Goal: Transaction & Acquisition: Purchase product/service

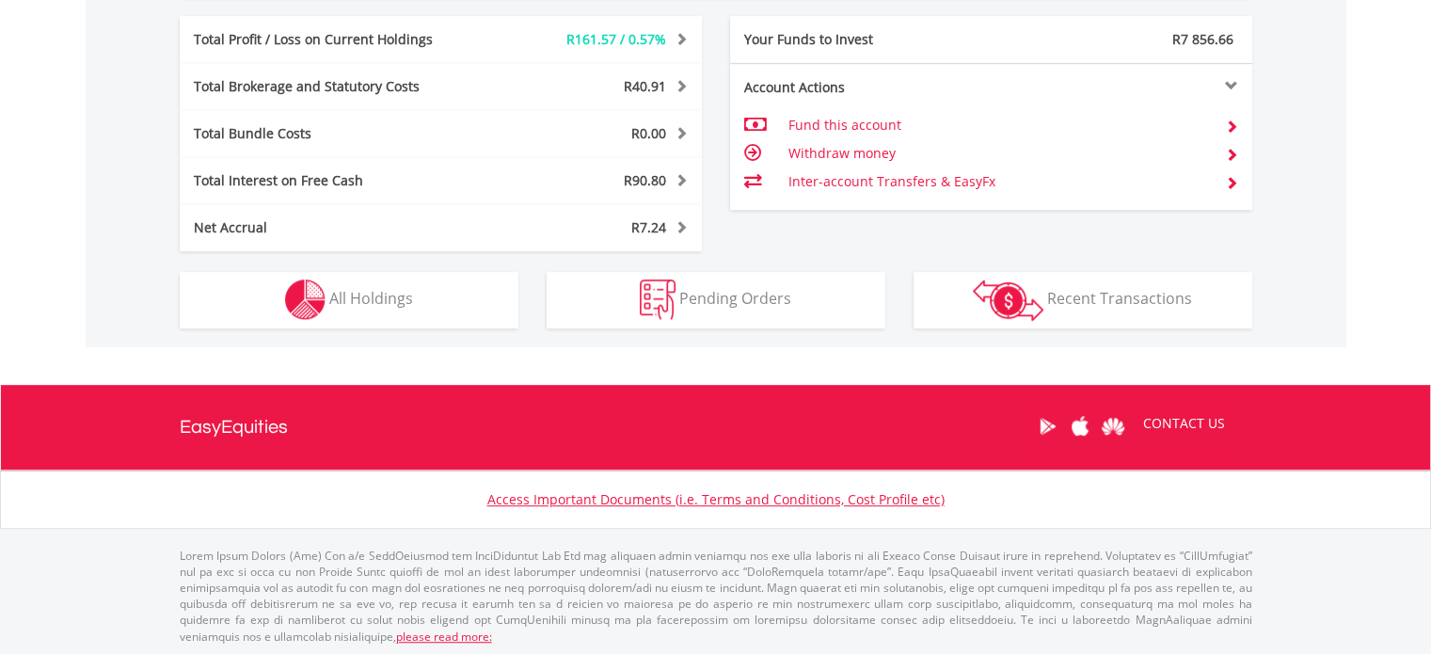
scroll to position [181, 357]
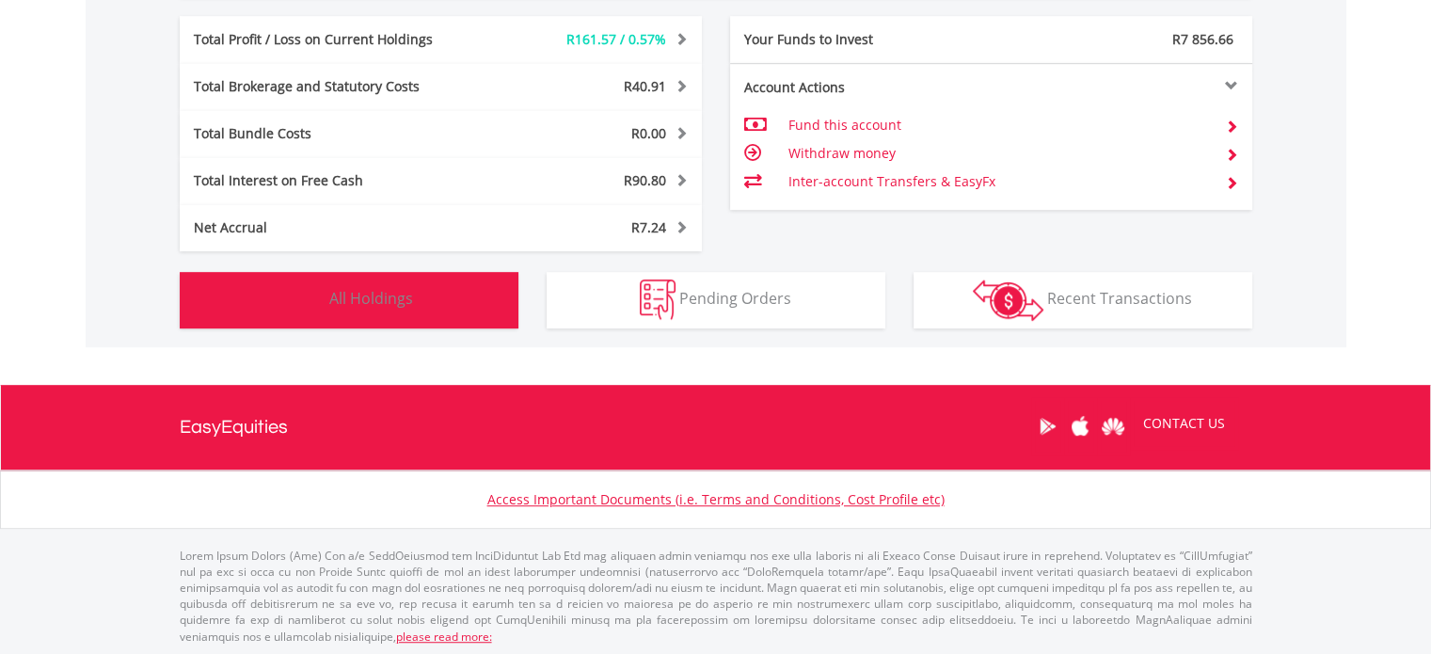
click at [369, 292] on span "All Holdings" at bounding box center [371, 298] width 84 height 21
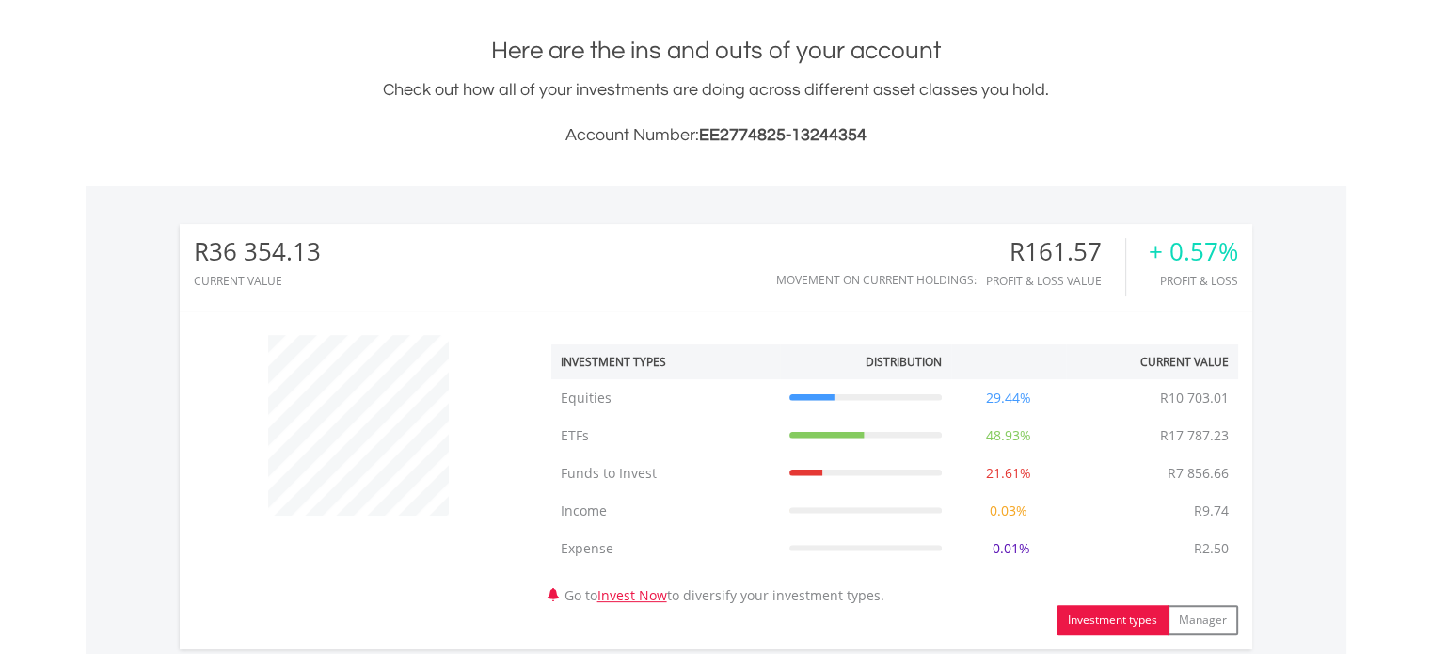
scroll to position [0, 0]
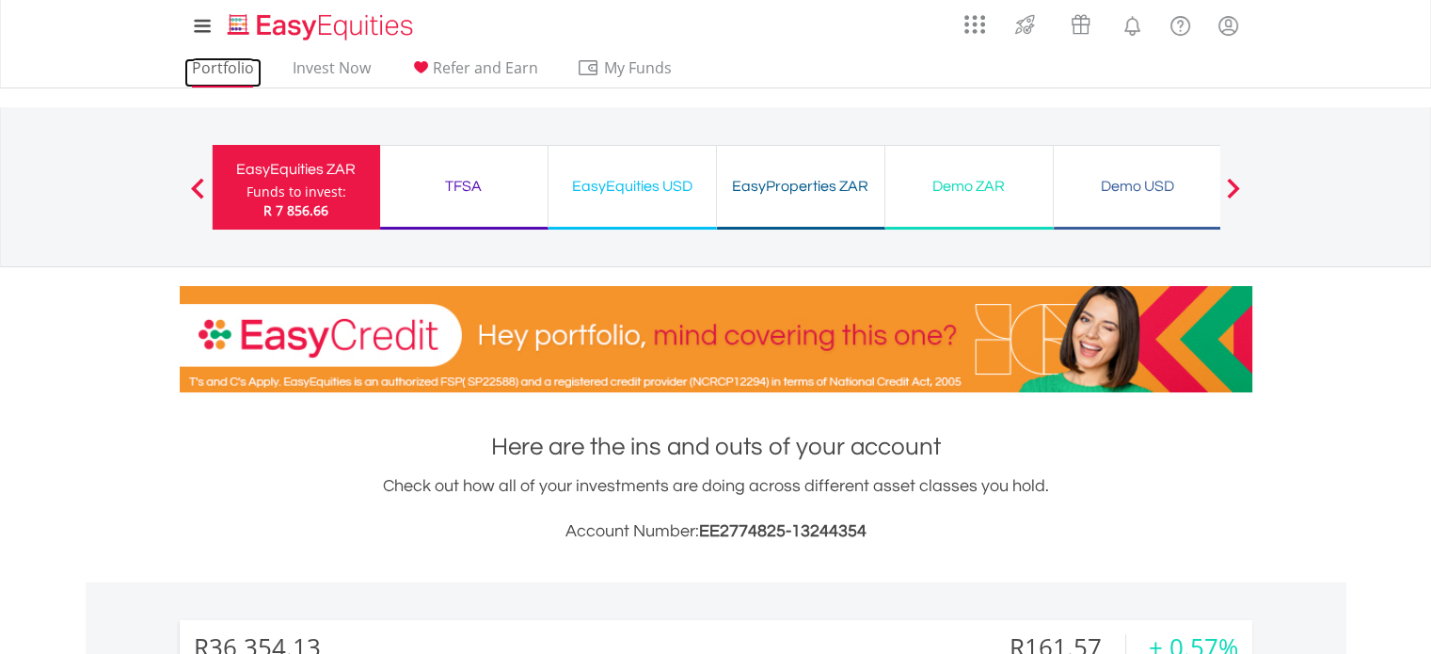
click at [241, 77] on link "Portfolio" at bounding box center [222, 72] width 77 height 29
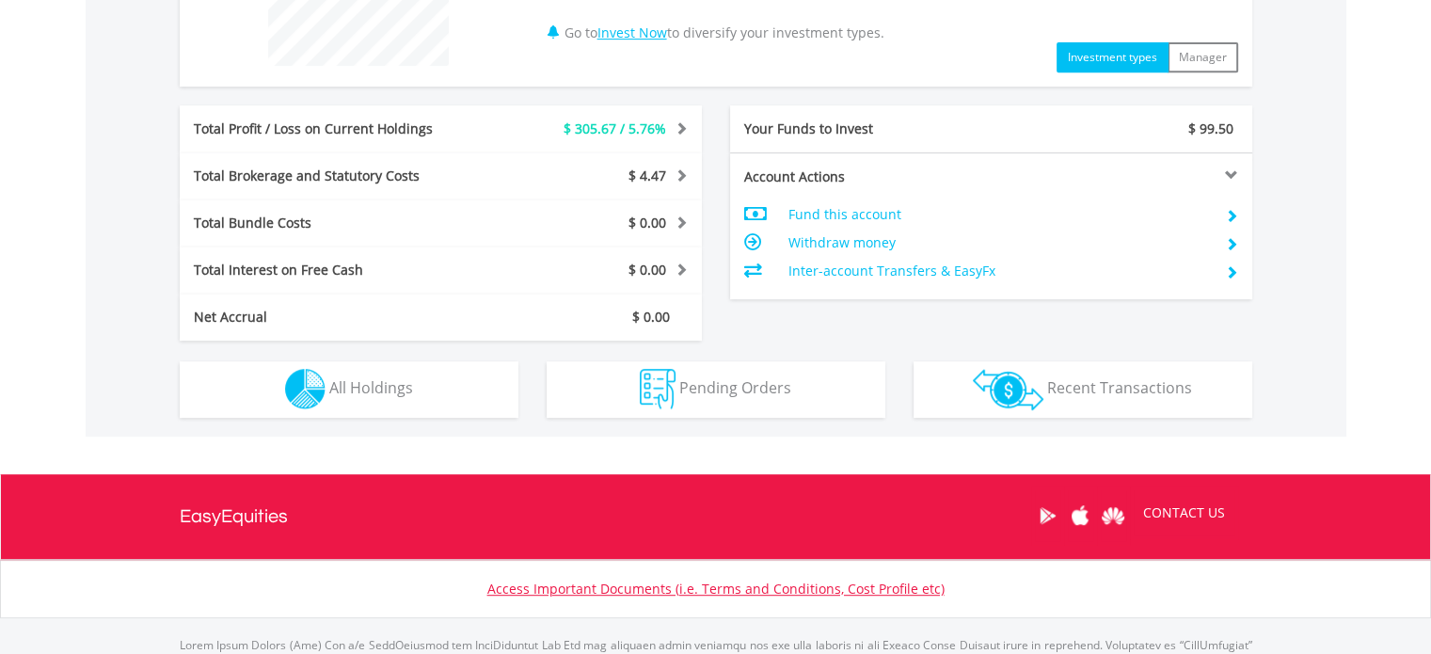
scroll to position [846, 0]
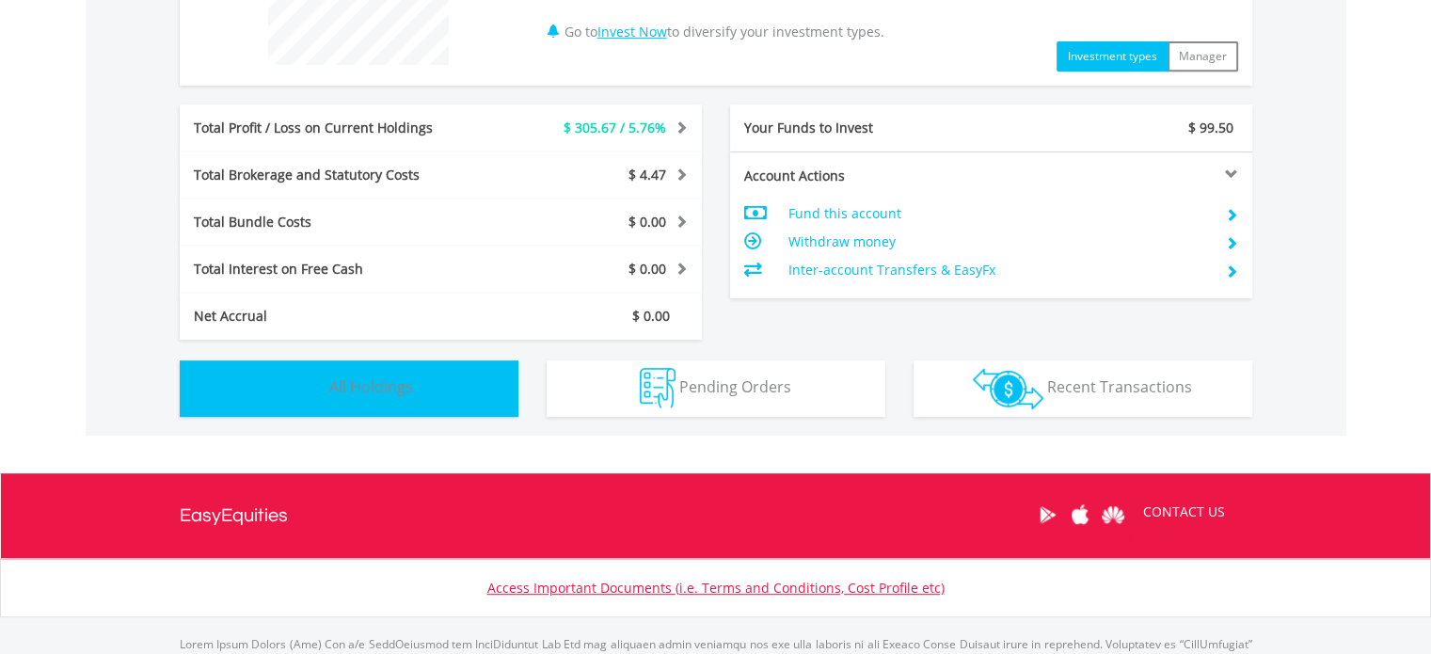
click at [384, 399] on button "Holdings All Holdings" at bounding box center [349, 388] width 339 height 56
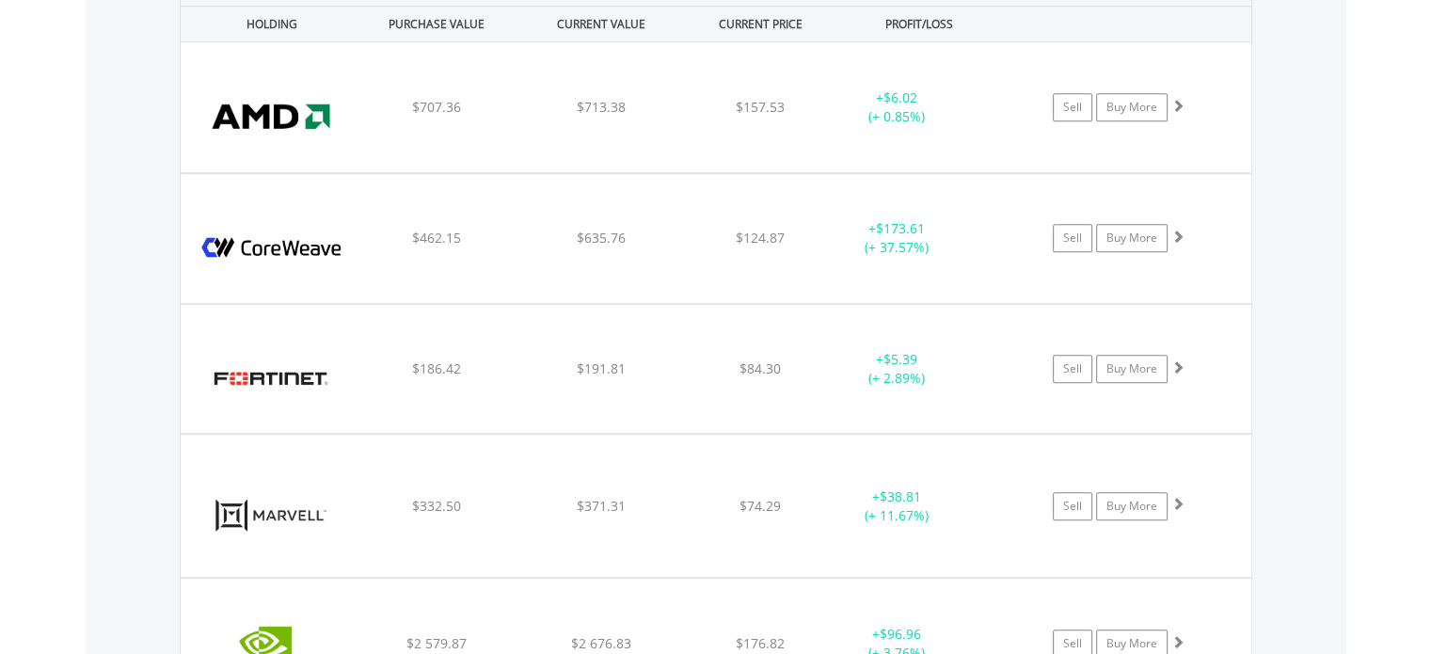
scroll to position [1412, 0]
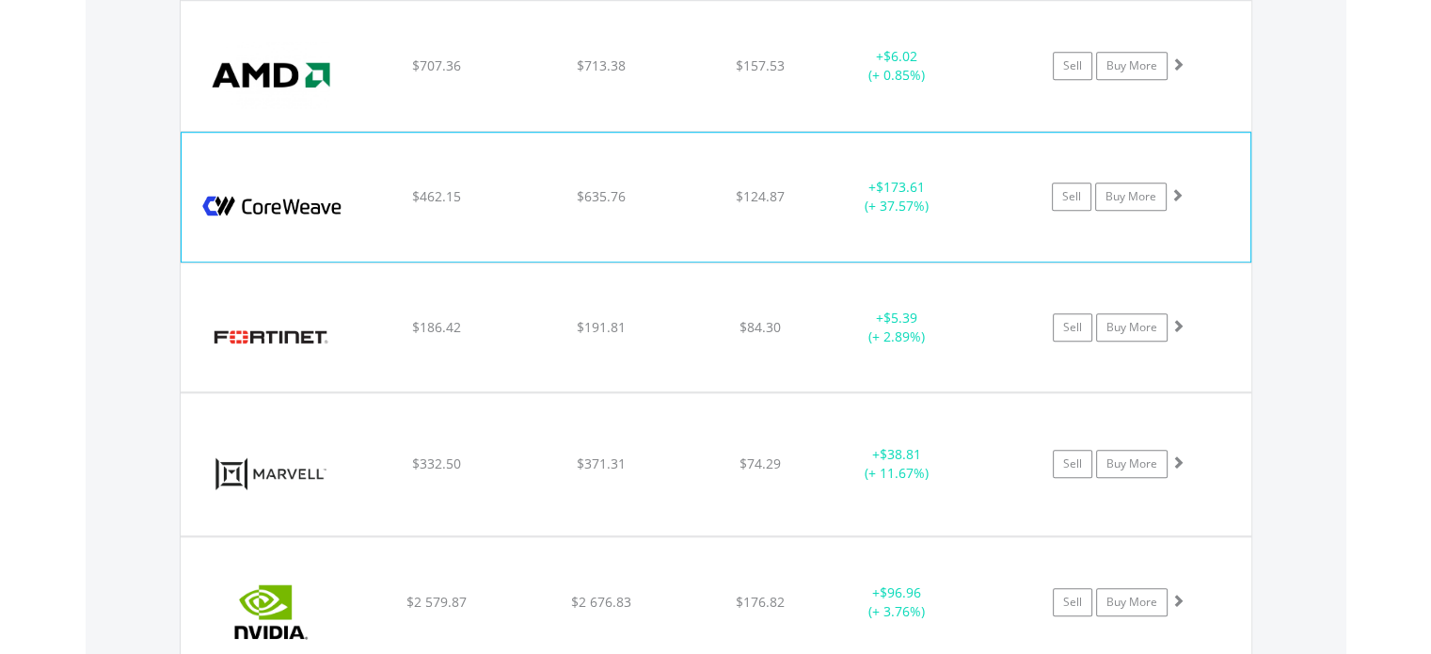
click at [792, 182] on div "﻿ Coreweave Inc $462.15 $635.76 $124.87 + $173.61 (+ 37.57%) Sell Buy More" at bounding box center [716, 197] width 1068 height 128
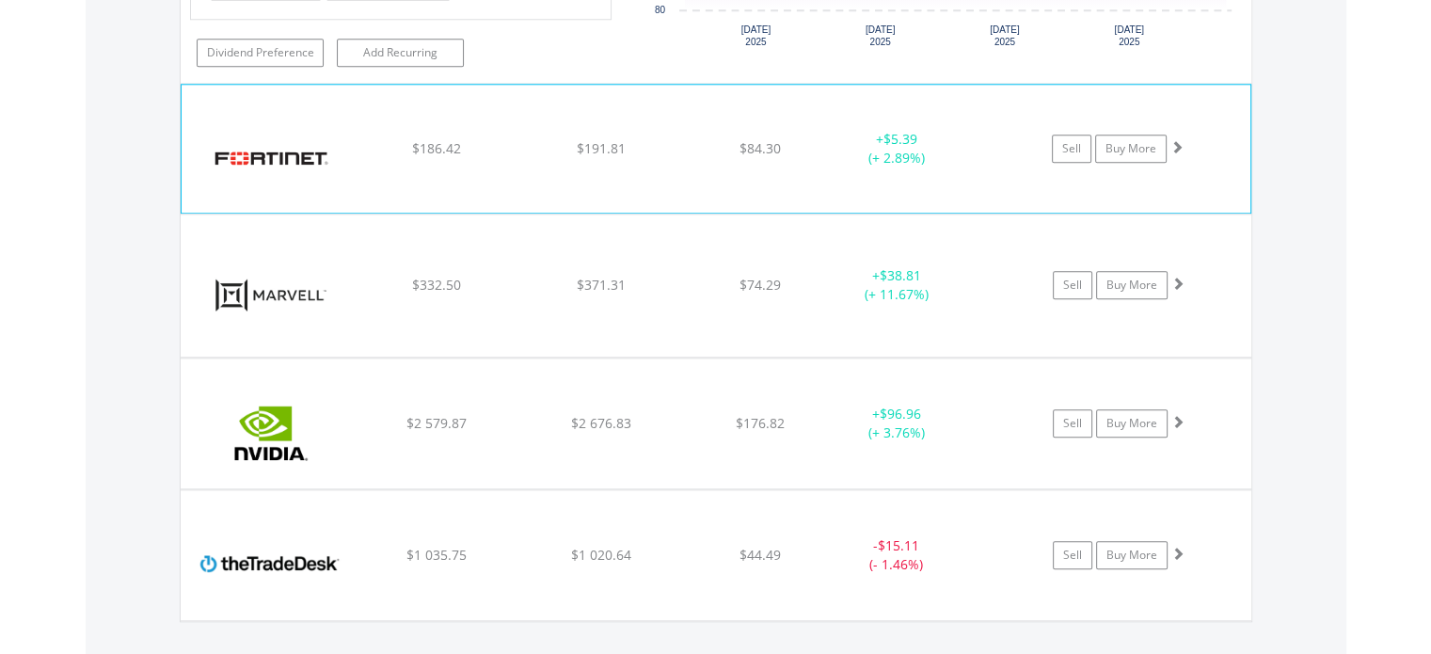
scroll to position [1976, 0]
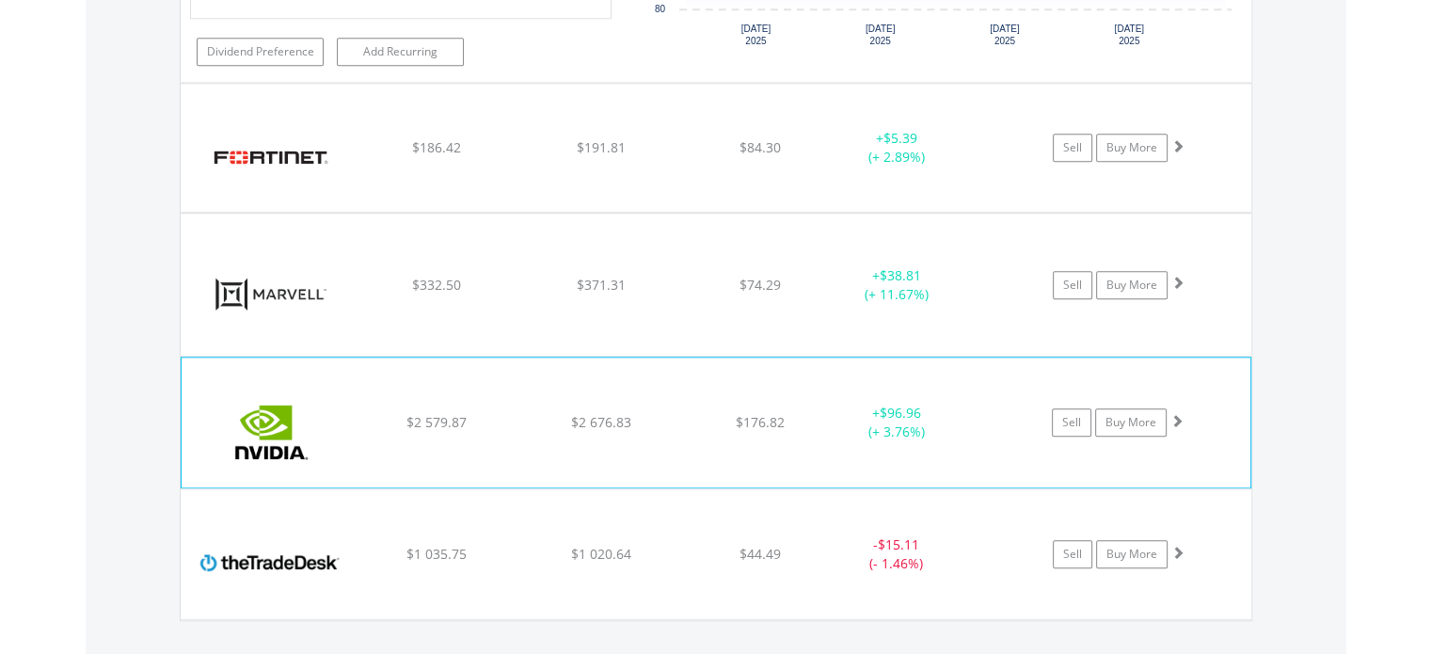
click at [404, 404] on div "﻿ Nvidia Corp $2 579.87 $2 676.83 $176.82 + $96.96 (+ 3.76%) Sell Buy More" at bounding box center [716, 422] width 1068 height 130
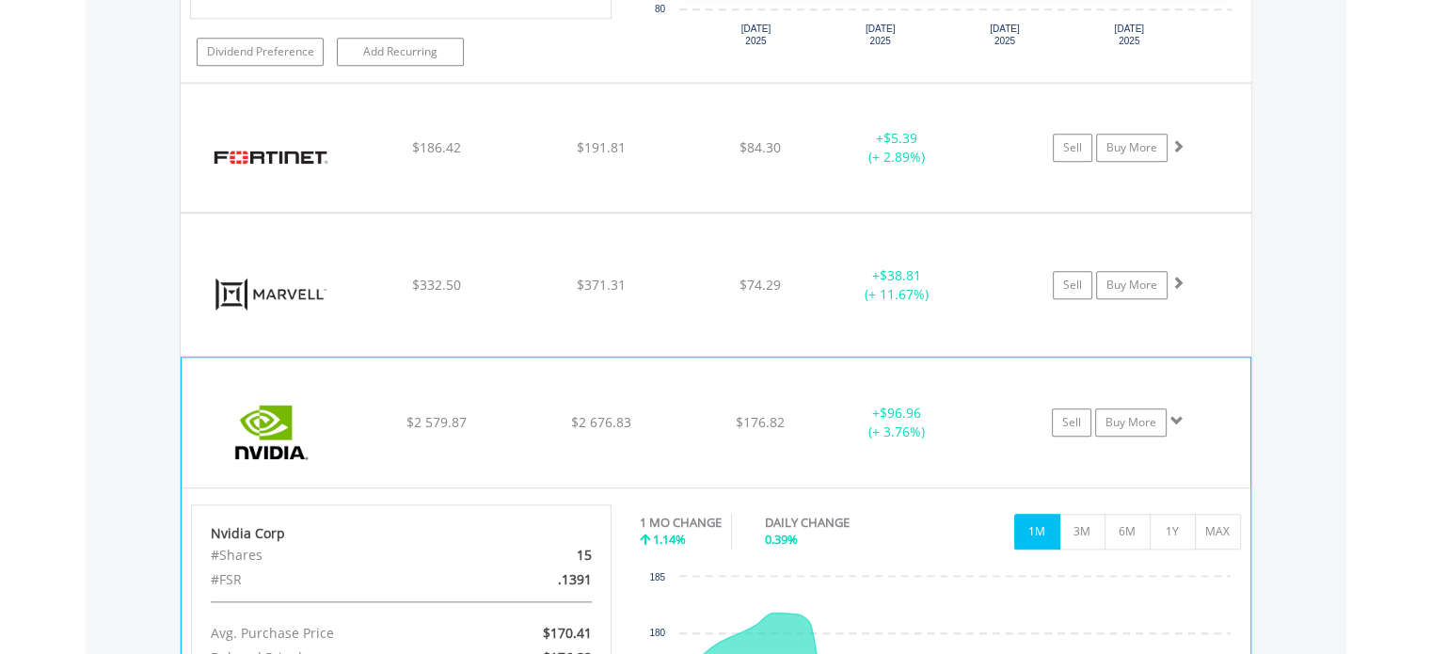
scroll to position [1788, 0]
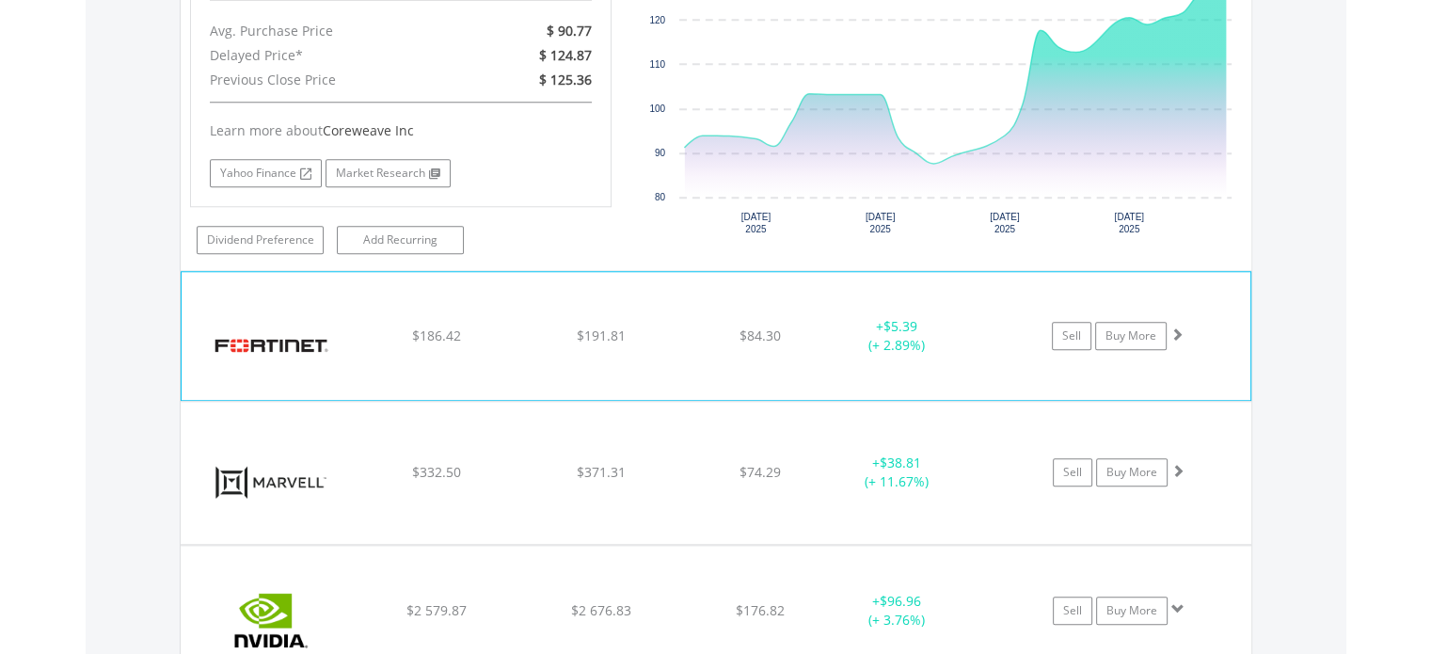
click at [403, 351] on div "﻿ Fortinet Inc $186.42 $191.81 $84.30 + $5.39 (+ 2.89%) Sell Buy More" at bounding box center [716, 336] width 1068 height 128
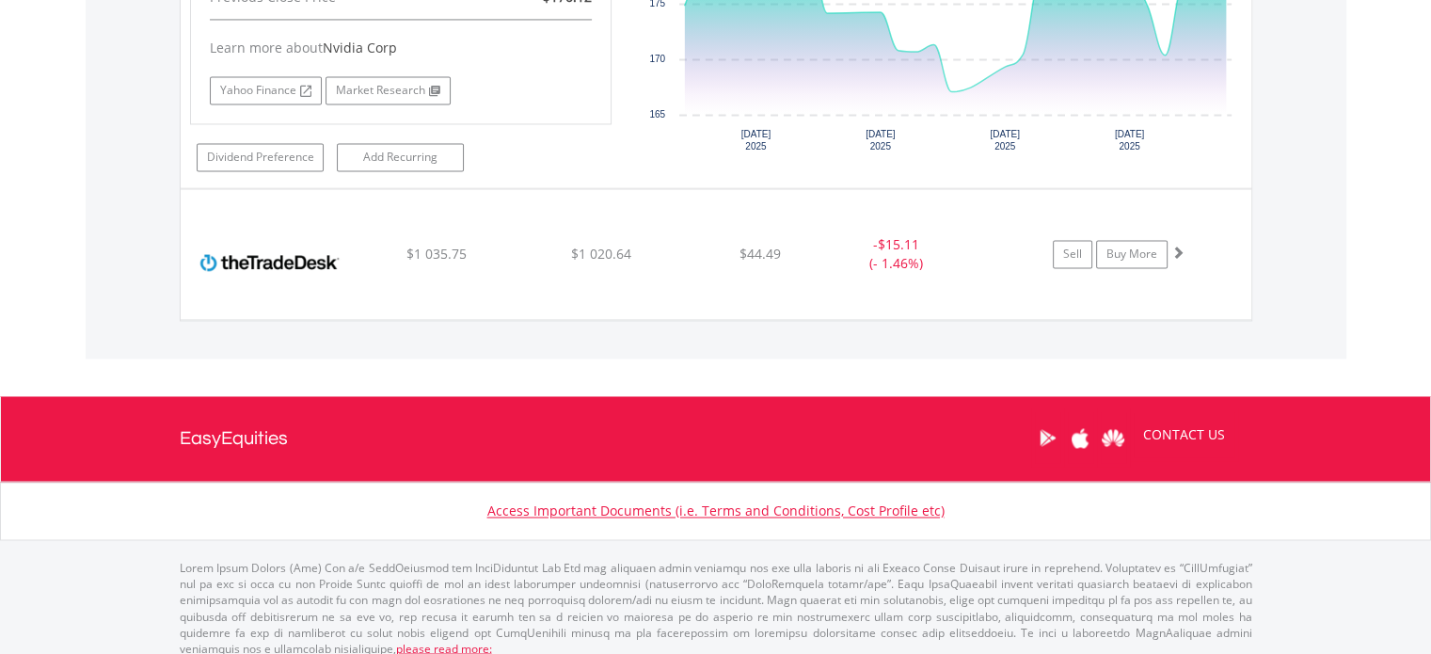
scroll to position [3049, 0]
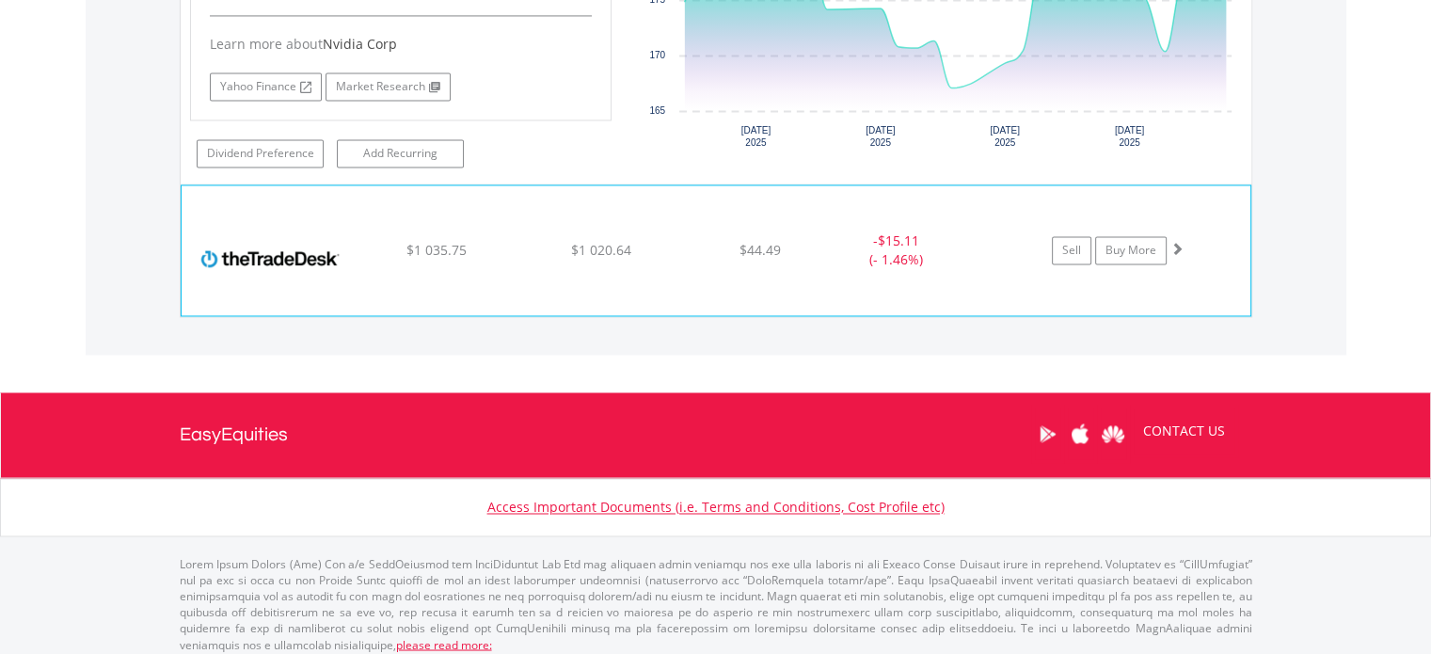
click at [460, 276] on div "﻿ Trade Desk Inc - A Equity $1 035.75 $1 020.64 $44.49 - $15.11 (- 1.46%) Sell …" at bounding box center [716, 250] width 1068 height 130
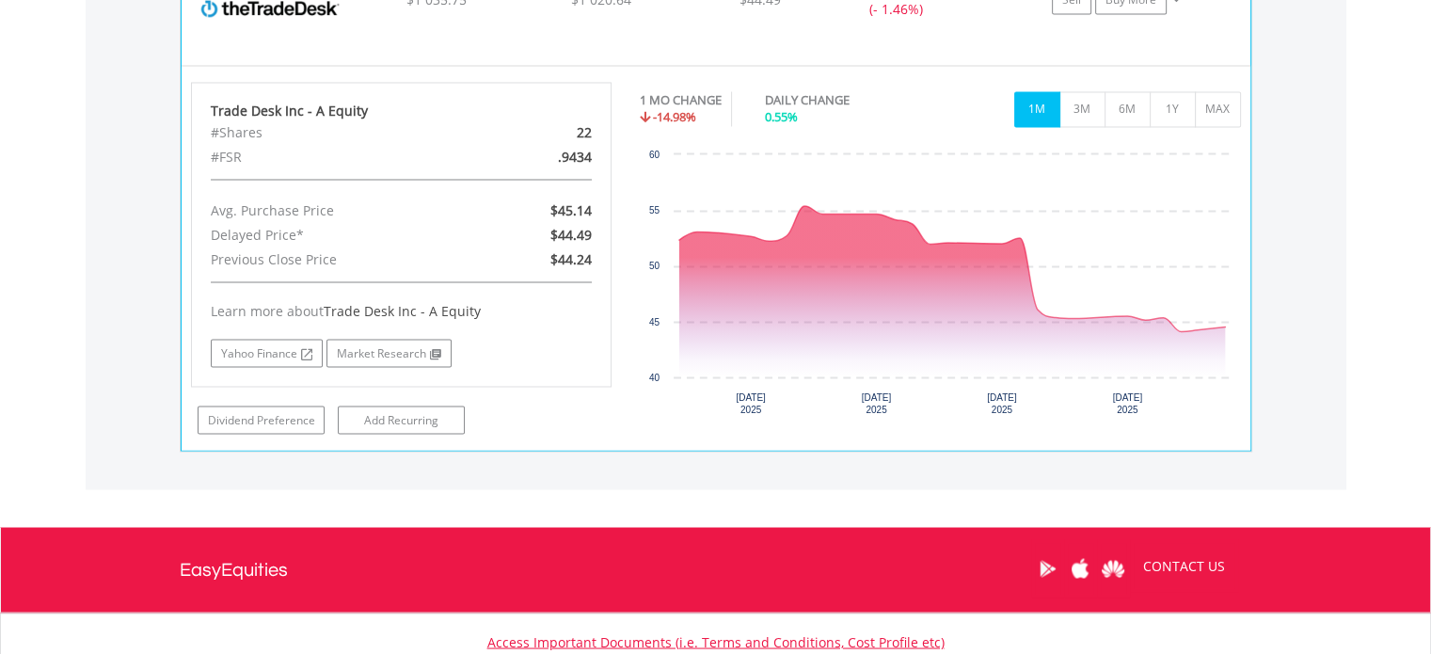
scroll to position [3331, 0]
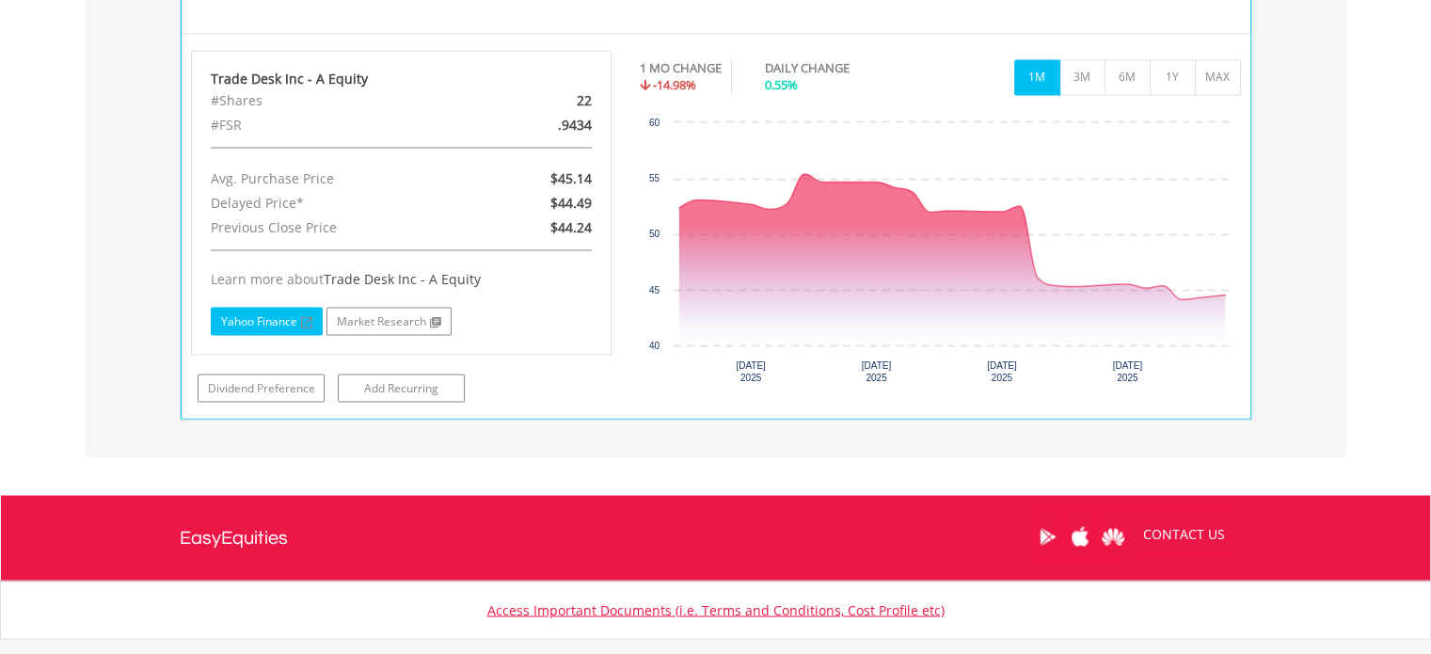
click at [266, 312] on link "Yahoo Finance" at bounding box center [267, 321] width 112 height 28
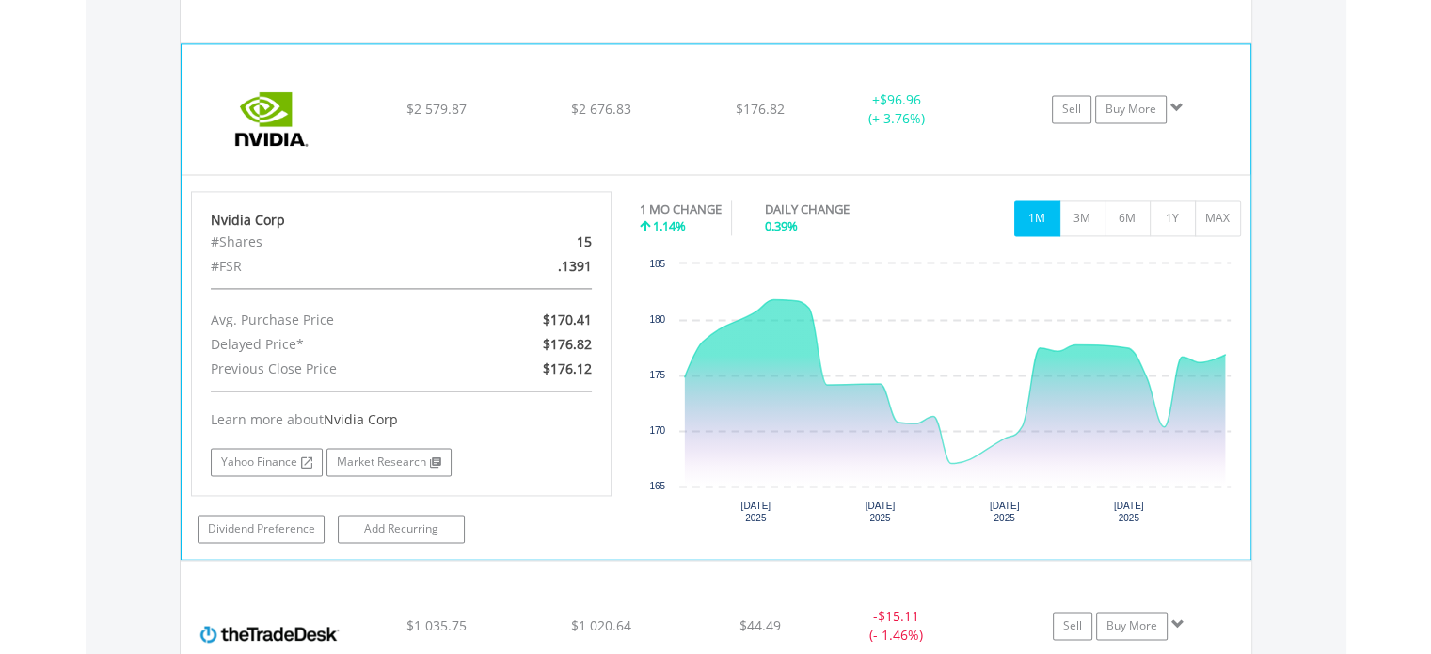
scroll to position [2580, 0]
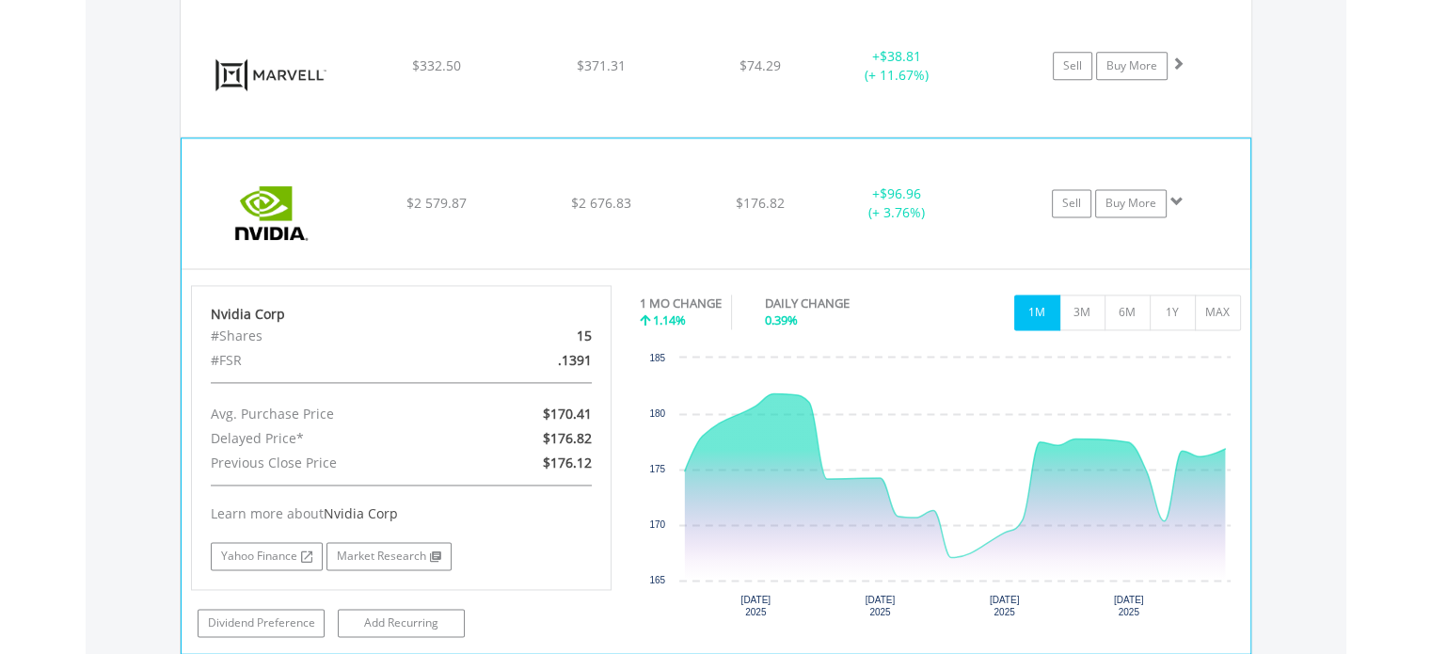
click at [634, 194] on div "$2 676.83" at bounding box center [601, 203] width 160 height 19
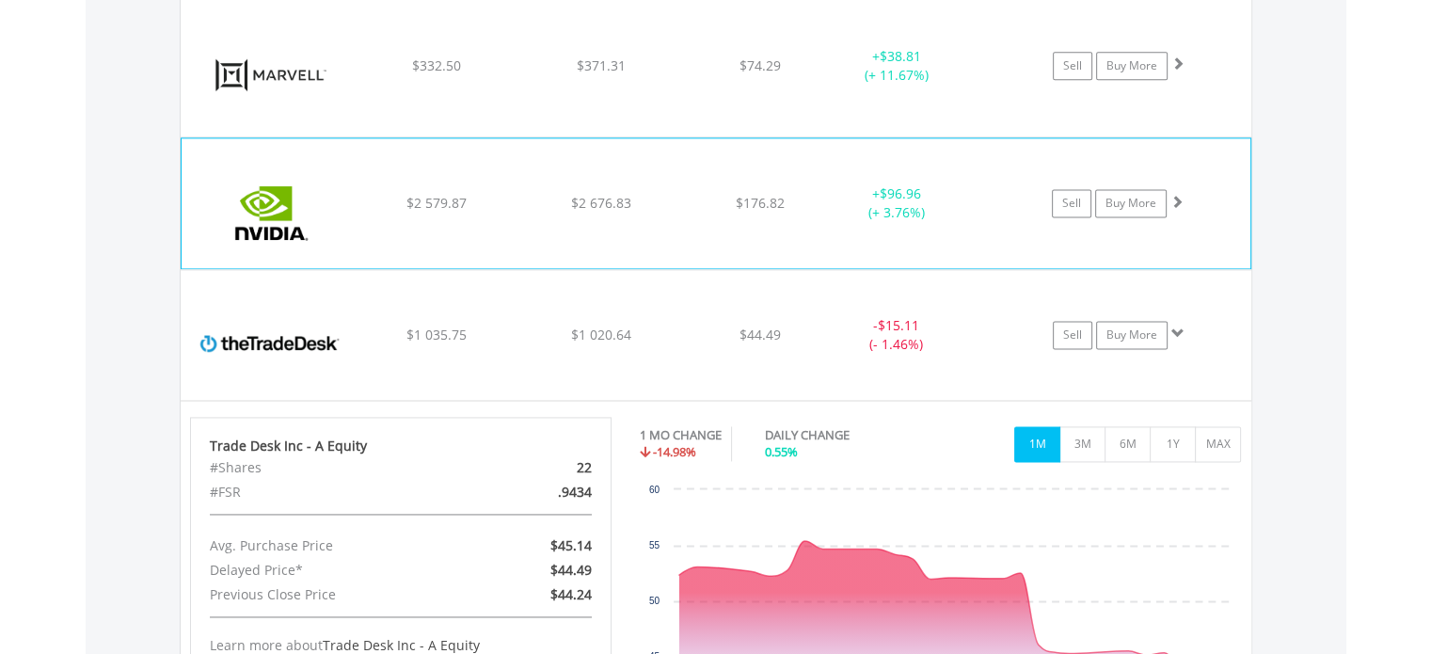
click at [634, 194] on div "$2 676.83" at bounding box center [601, 203] width 160 height 19
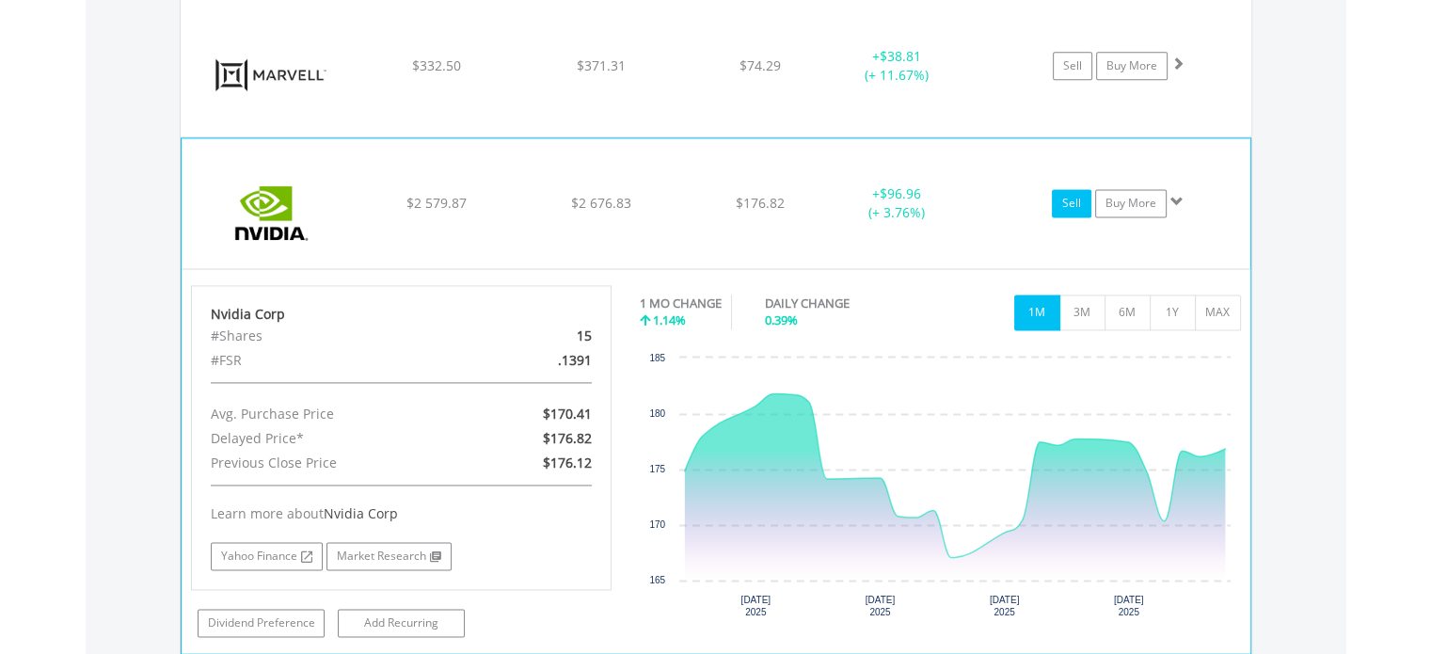
click at [1054, 200] on link "Sell" at bounding box center [1072, 203] width 40 height 28
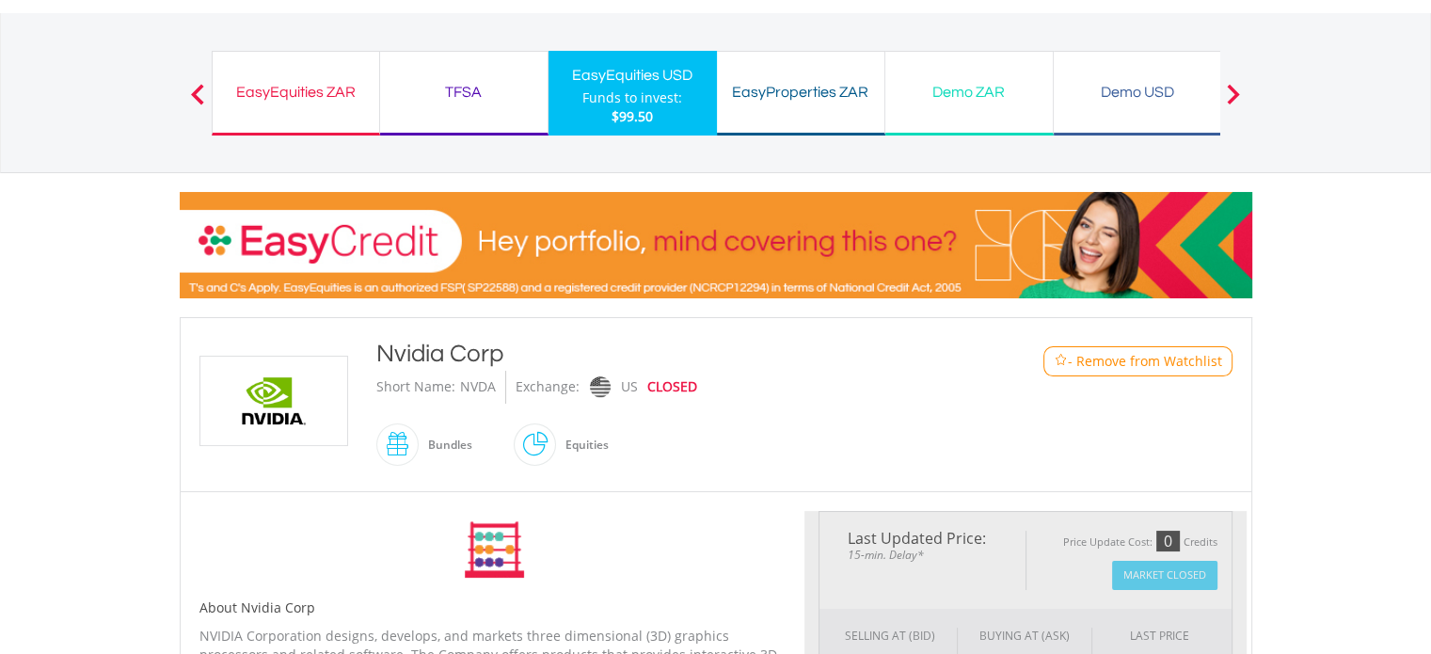
scroll to position [376, 0]
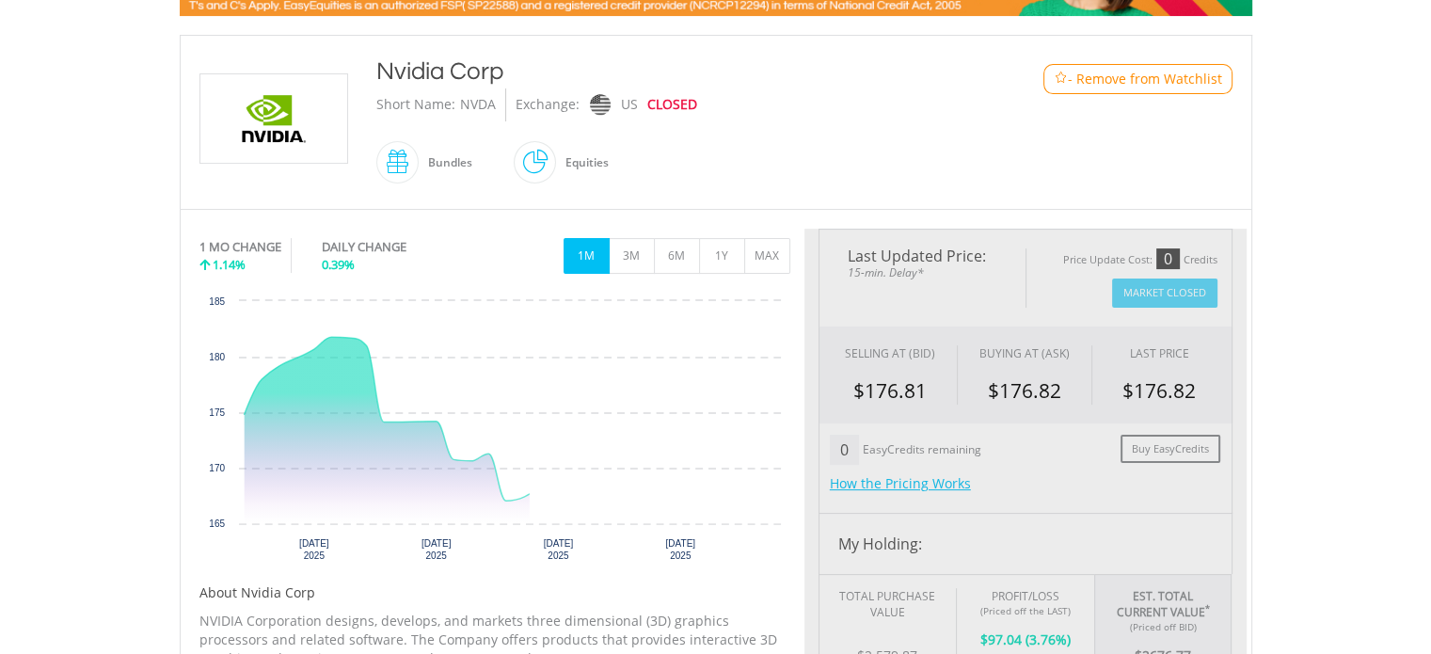
type input "*******"
type input "******"
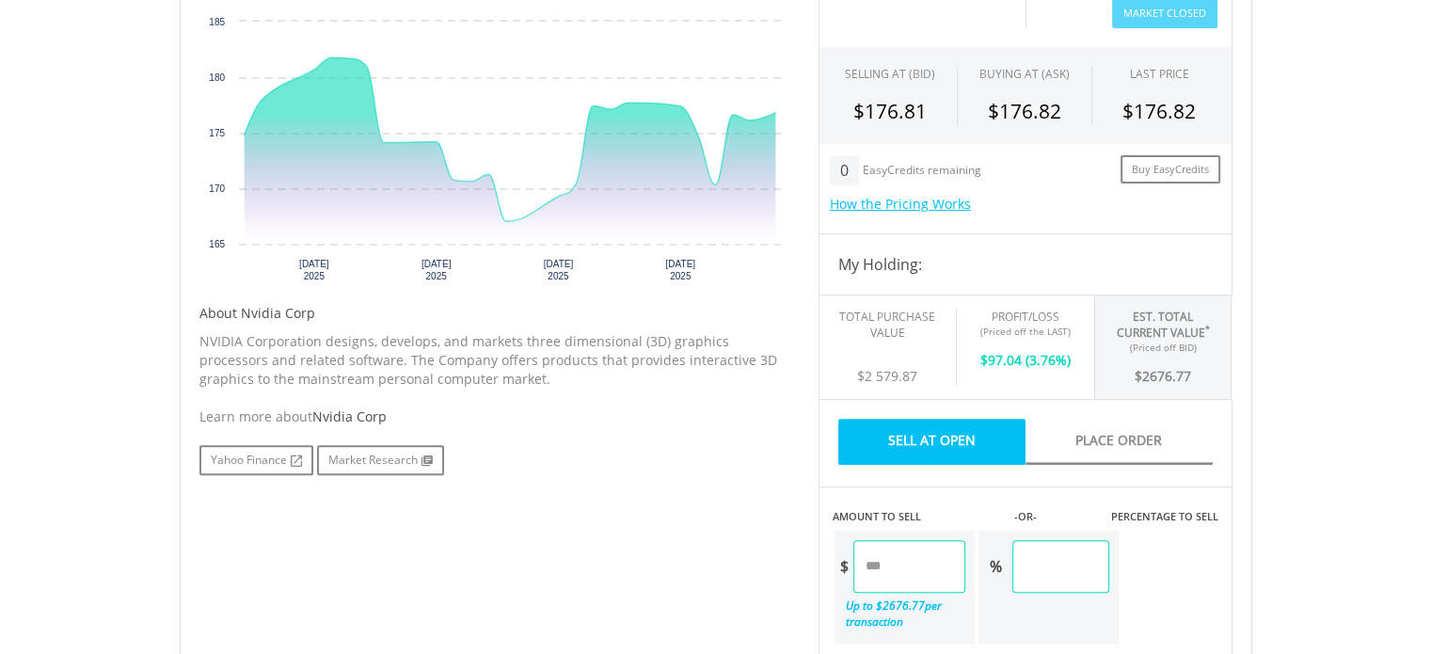
scroll to position [752, 0]
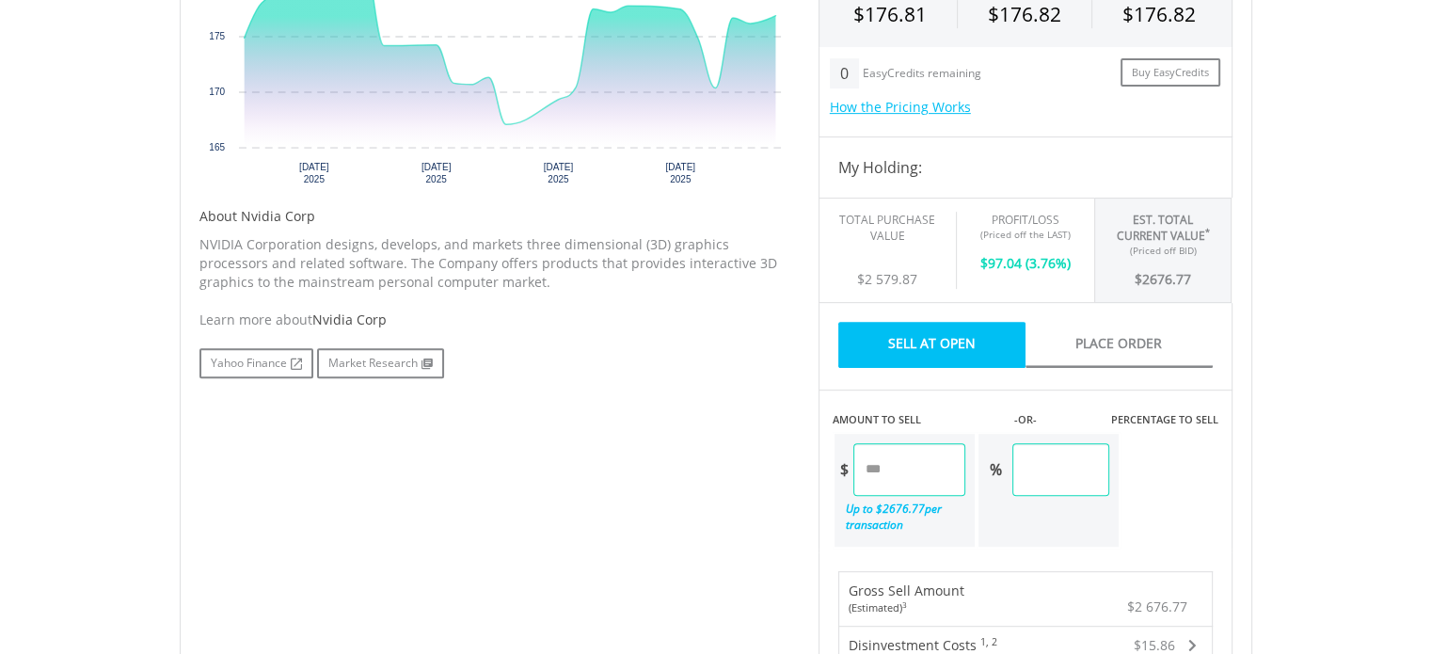
drag, startPoint x: 1096, startPoint y: 458, endPoint x: 993, endPoint y: 459, distance: 102.5
click at [997, 459] on div "% ******" at bounding box center [1043, 469] width 131 height 53
drag, startPoint x: 937, startPoint y: 469, endPoint x: 828, endPoint y: 470, distance: 109.1
click at [828, 470] on div "AMOUNT TO SELL -OR- PERCENTAGE TO SELL $ ******* Up to $ 2676.77 per transactio…" at bounding box center [1025, 468] width 414 height 159
click at [799, 444] on div "No chart available. 1 MO CHANGE 1.14% DAILY CHANGE 0.39% 1M 3M 6M 1Y MAX Chart …" at bounding box center [715, 504] width 1061 height 1305
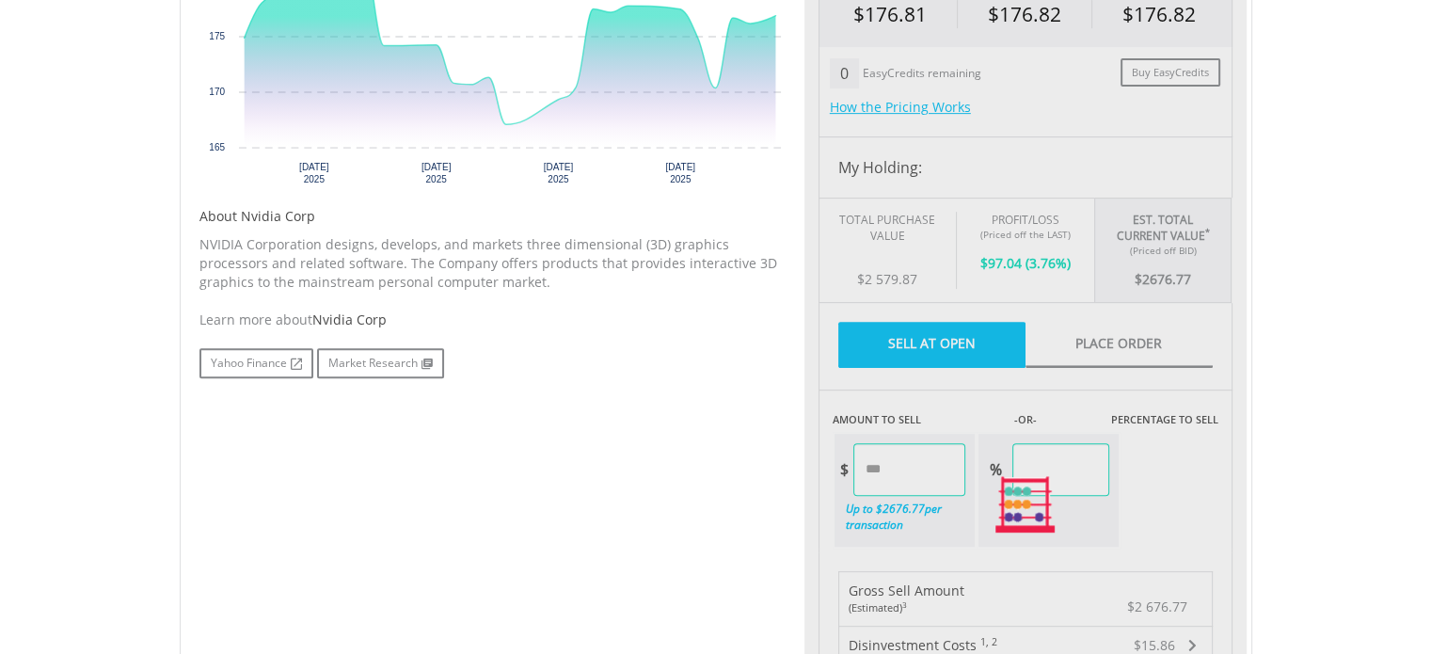
type input "******"
type input "****"
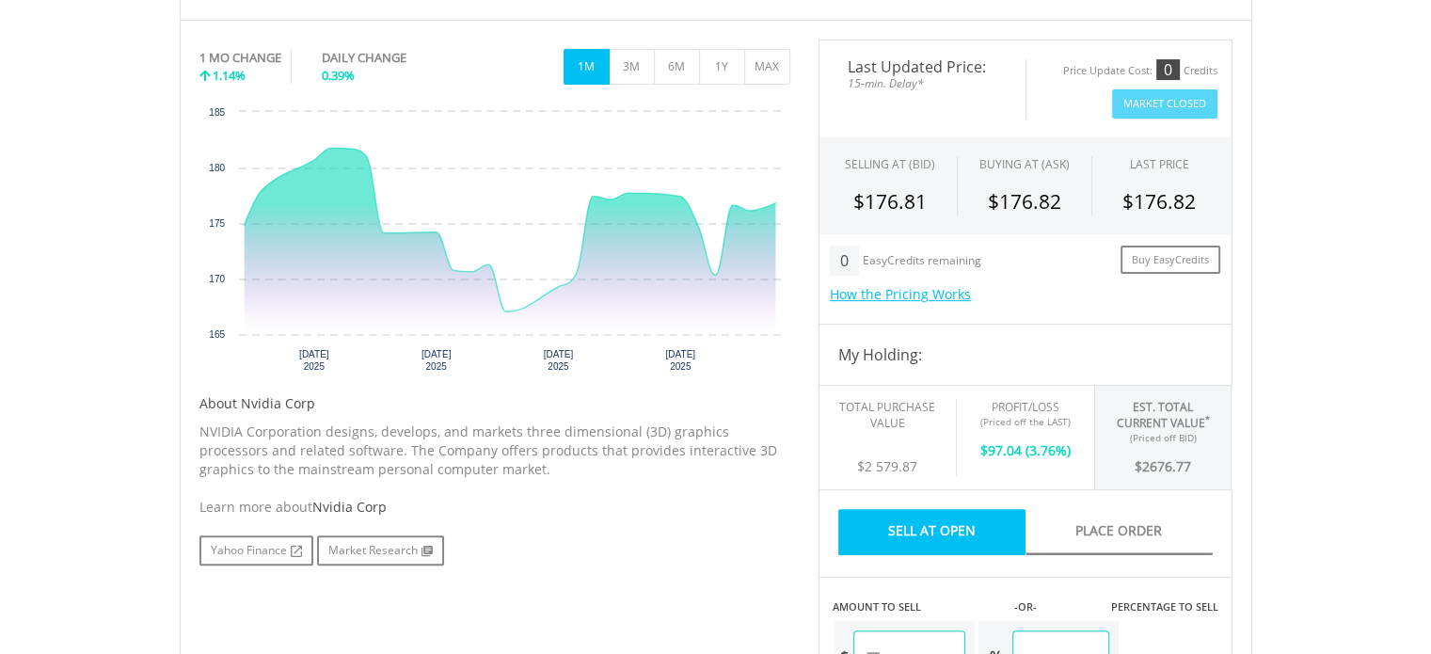
scroll to position [564, 0]
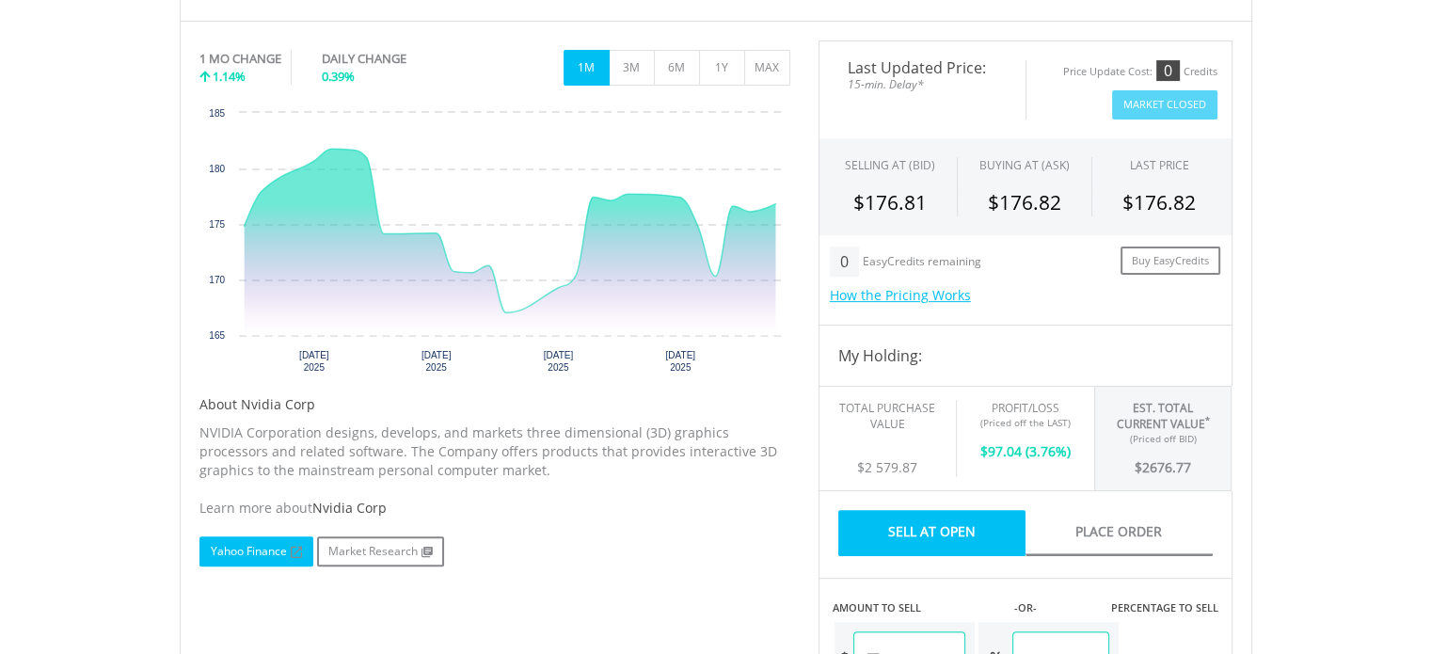
click at [277, 548] on link "Yahoo Finance" at bounding box center [256, 551] width 114 height 30
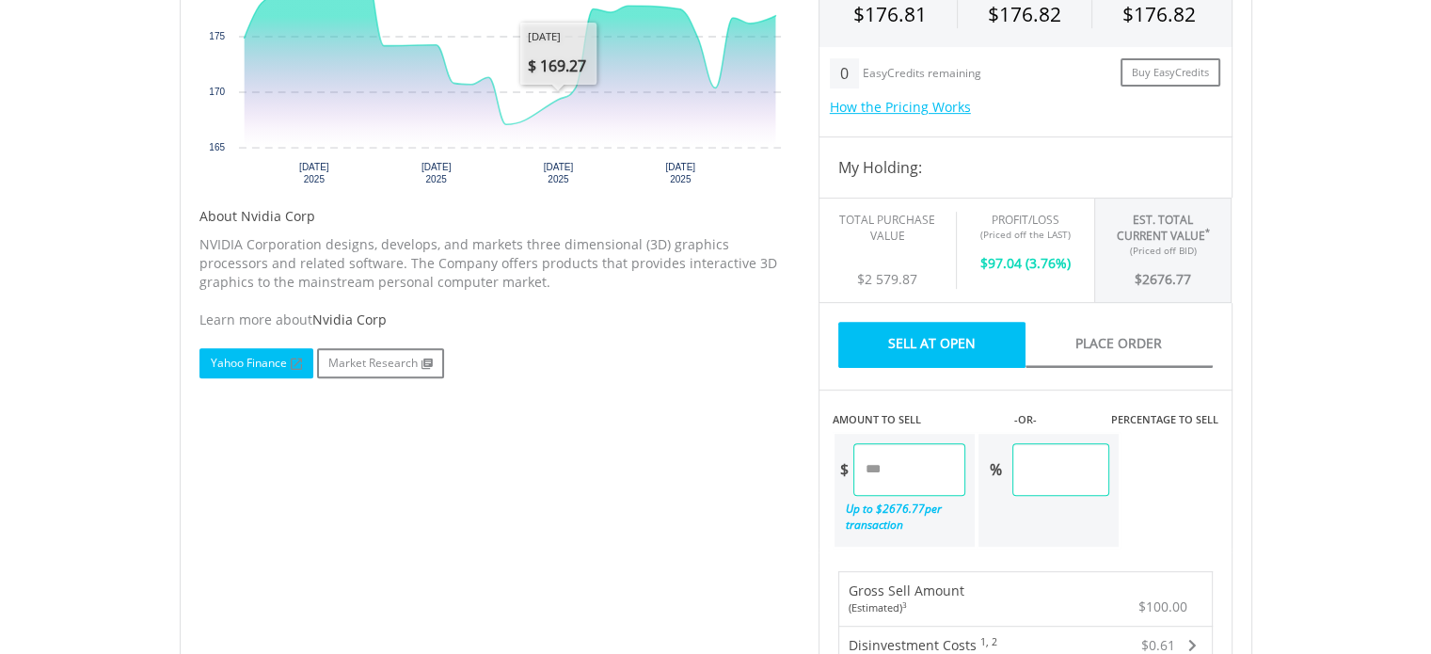
scroll to position [376, 0]
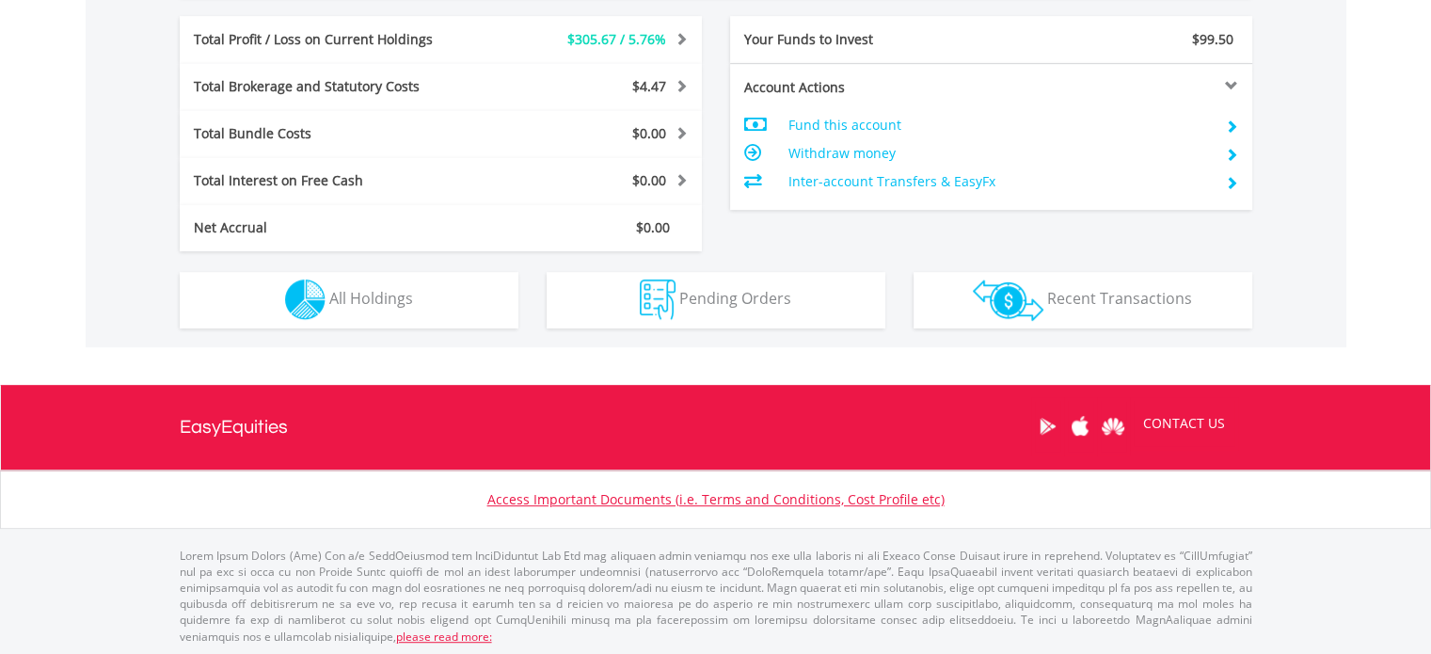
scroll to position [181, 357]
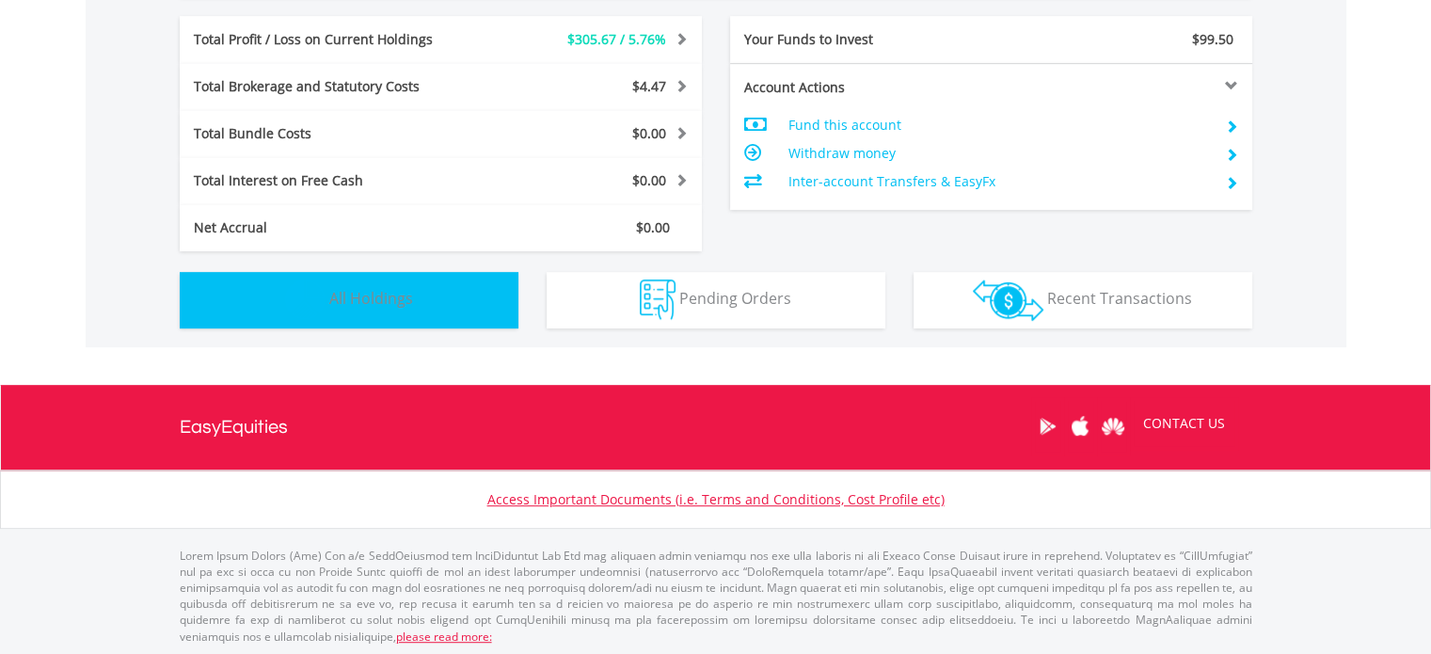
click at [310, 314] on img "button" at bounding box center [305, 299] width 40 height 40
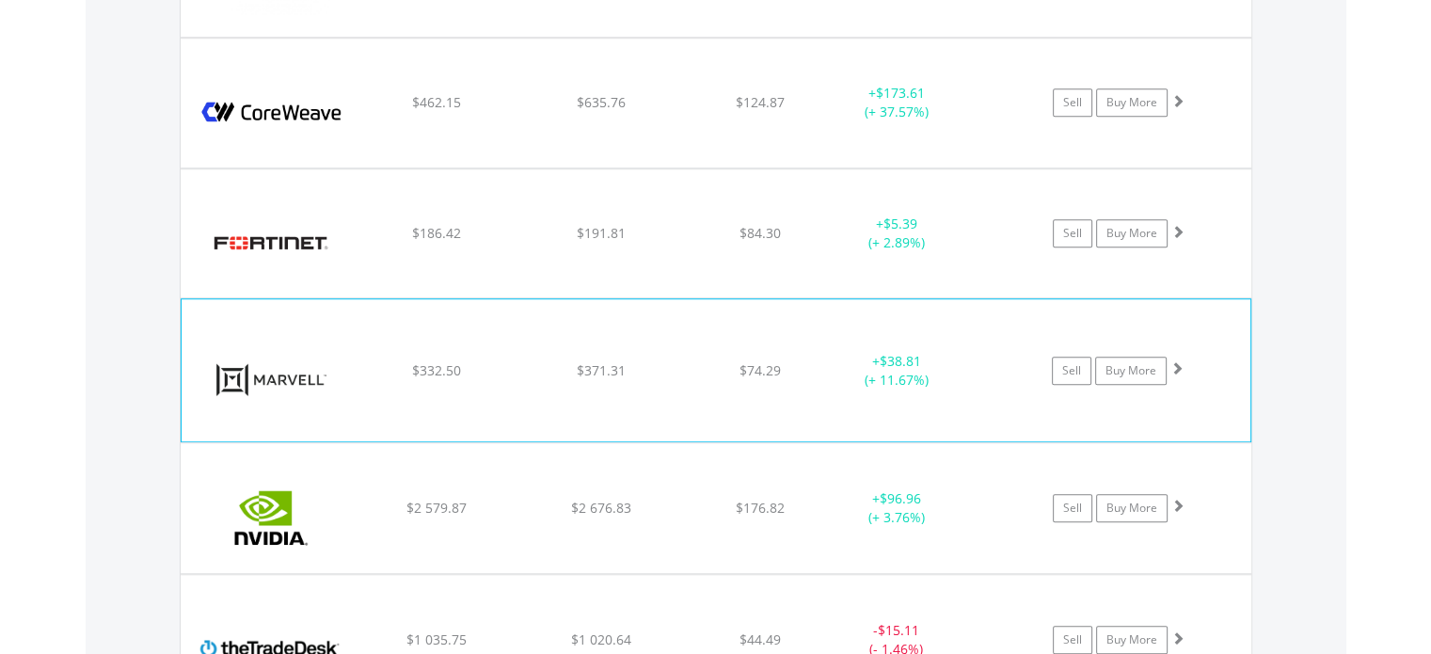
scroll to position [1694, 0]
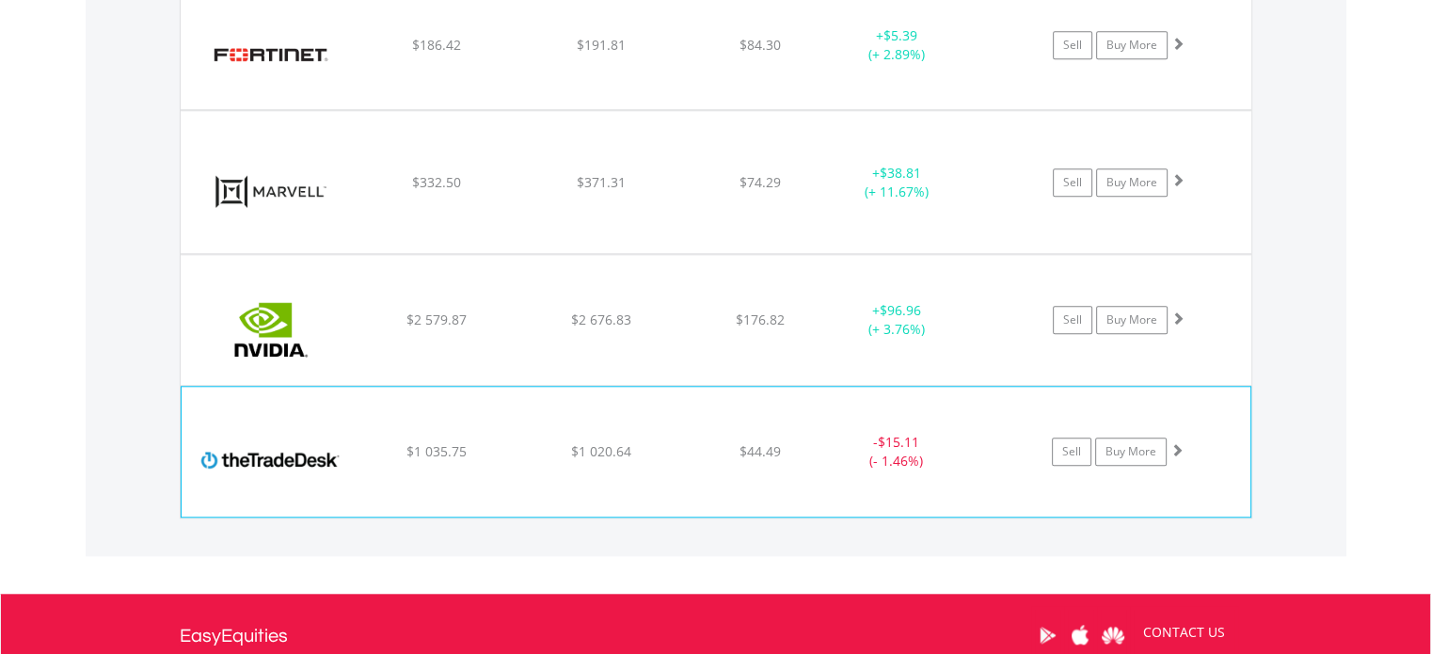
click at [530, 435] on div "﻿ Trade Desk Inc - A Equity $1 035.75 $1 020.64 $44.49 - $15.11 (- 1.46%) Sell …" at bounding box center [716, 452] width 1068 height 130
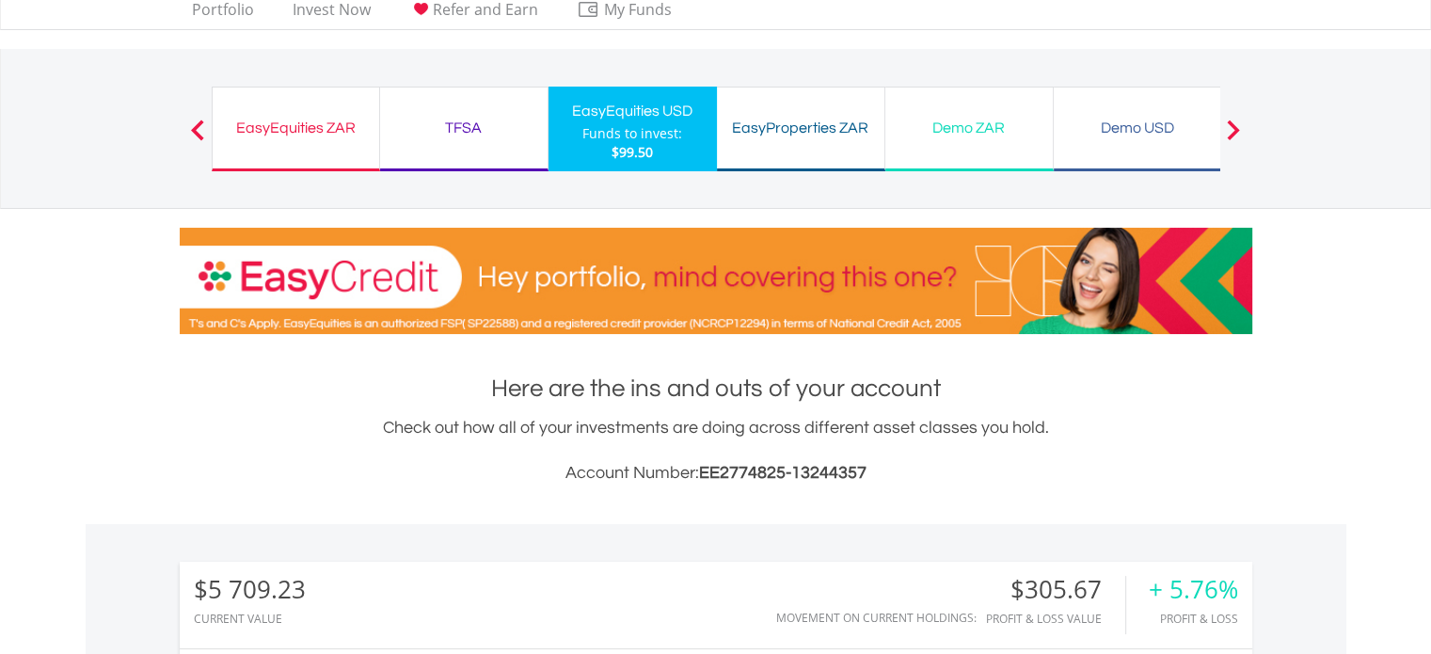
scroll to position [0, 0]
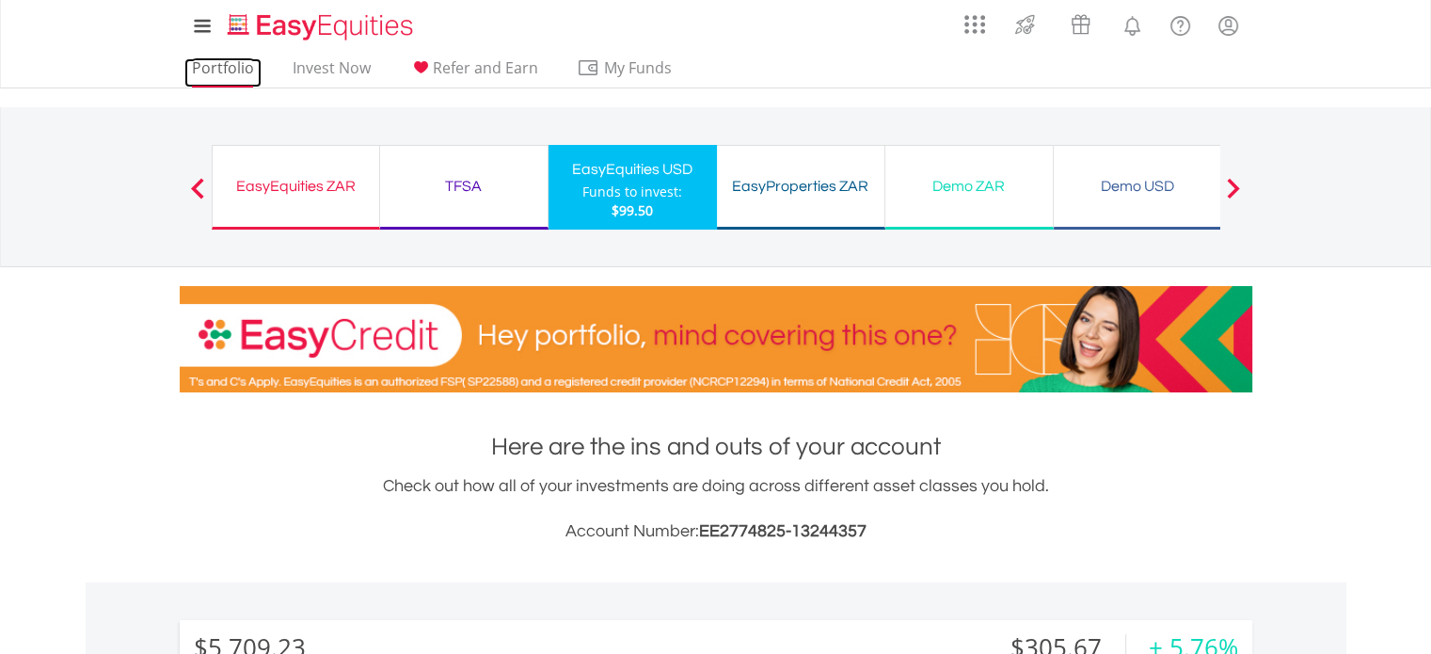
click at [222, 65] on link "Portfolio" at bounding box center [222, 72] width 77 height 29
